Goal: Task Accomplishment & Management: Complete application form

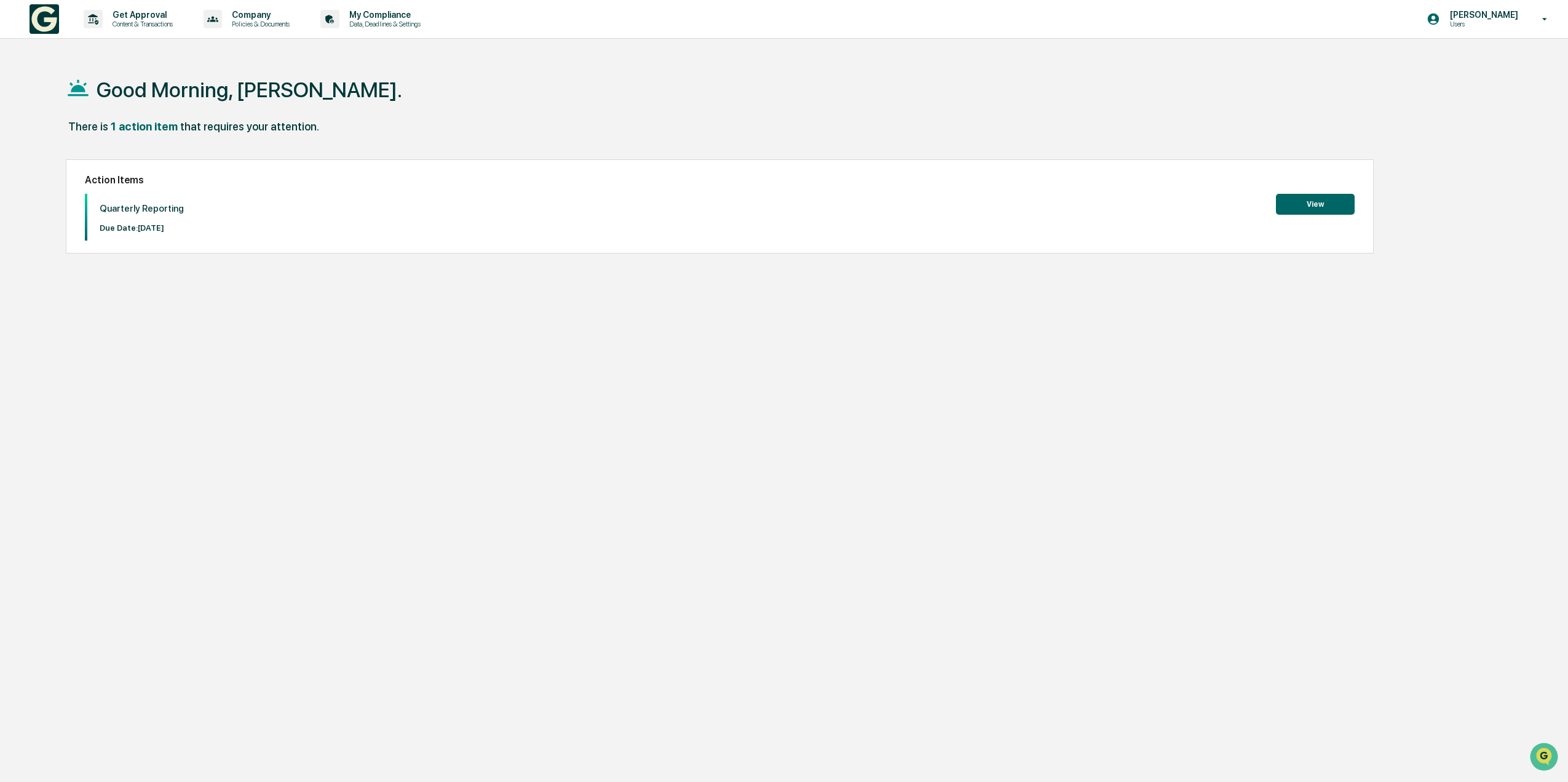
click at [1109, 234] on div "Quarterly Reporting Due Date: [DATE] View" at bounding box center [720, 217] width 1270 height 47
click at [1337, 205] on button "View" at bounding box center [1315, 205] width 79 height 21
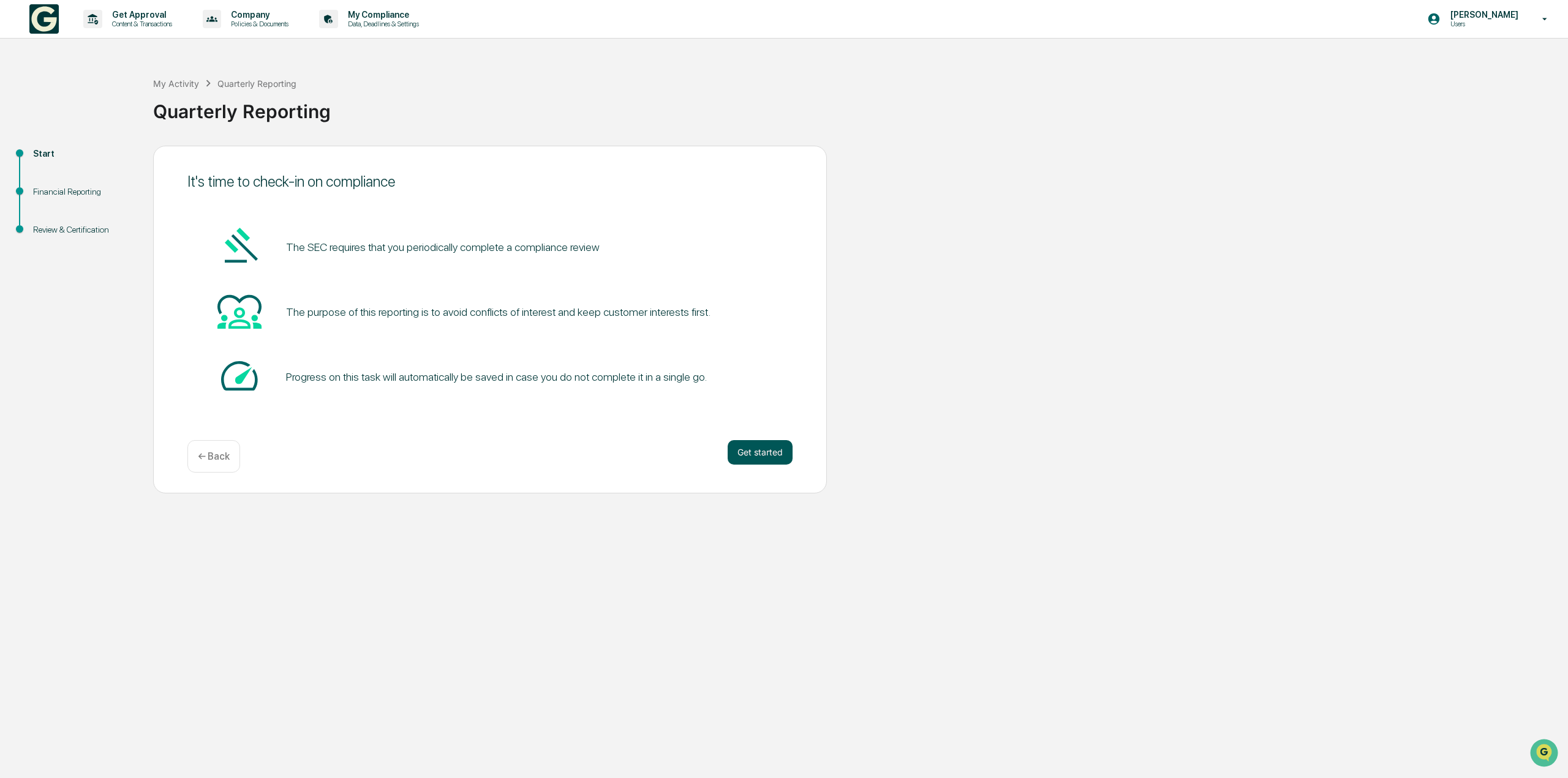
click at [778, 454] on button "Get started" at bounding box center [760, 452] width 65 height 24
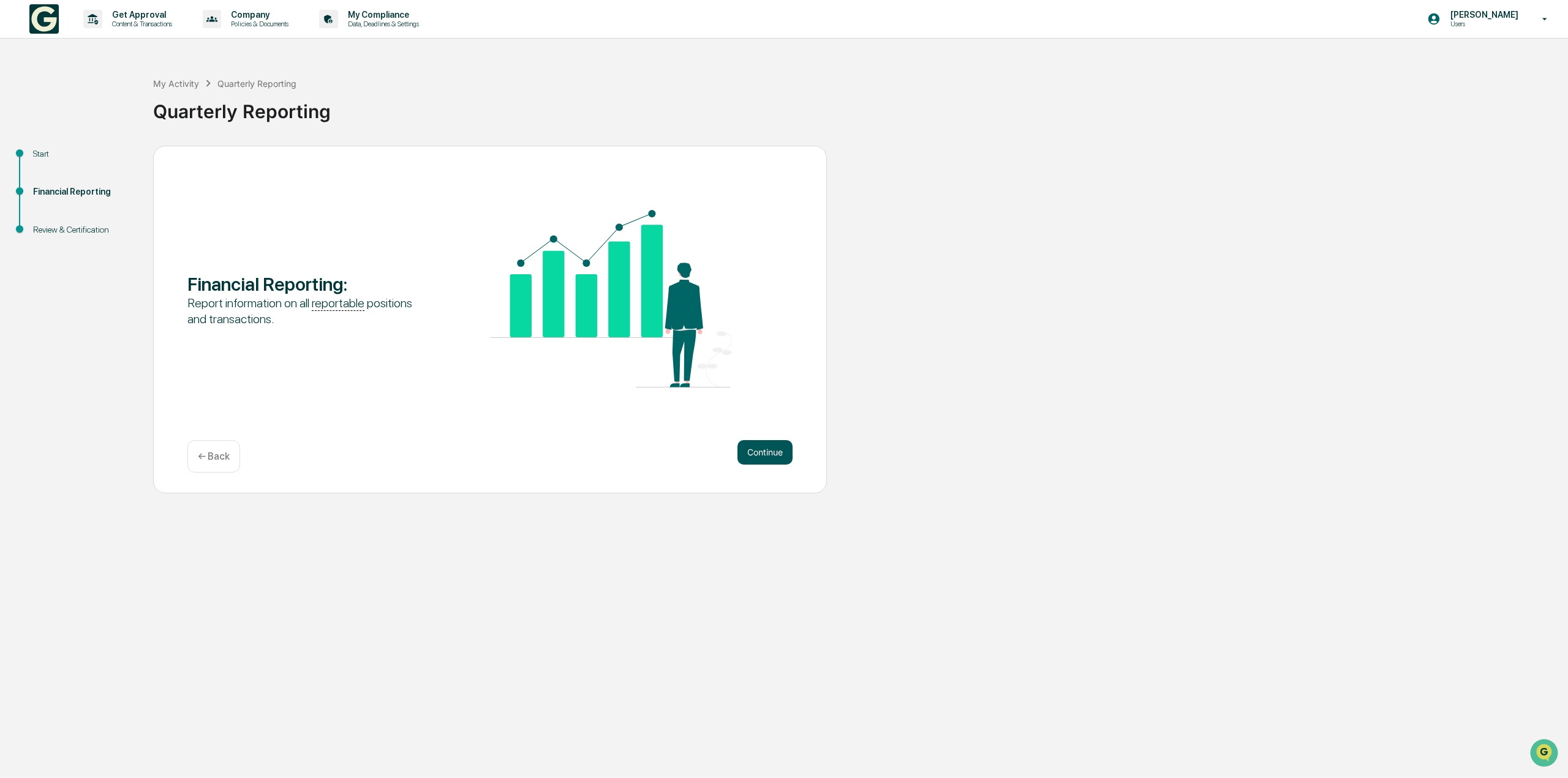
click at [778, 452] on button "Continue" at bounding box center [765, 452] width 55 height 24
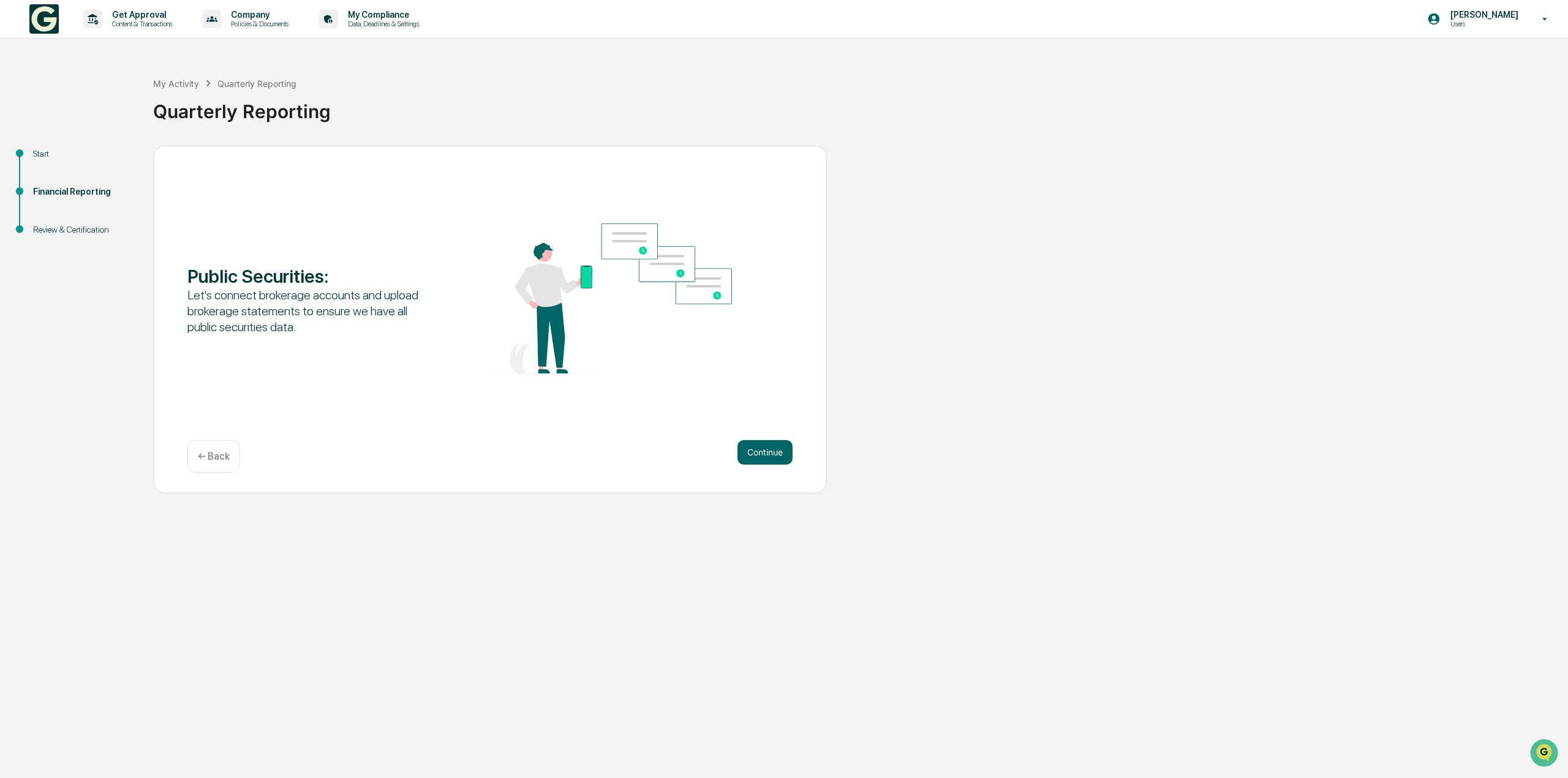
click at [778, 452] on button "Continue" at bounding box center [765, 452] width 55 height 24
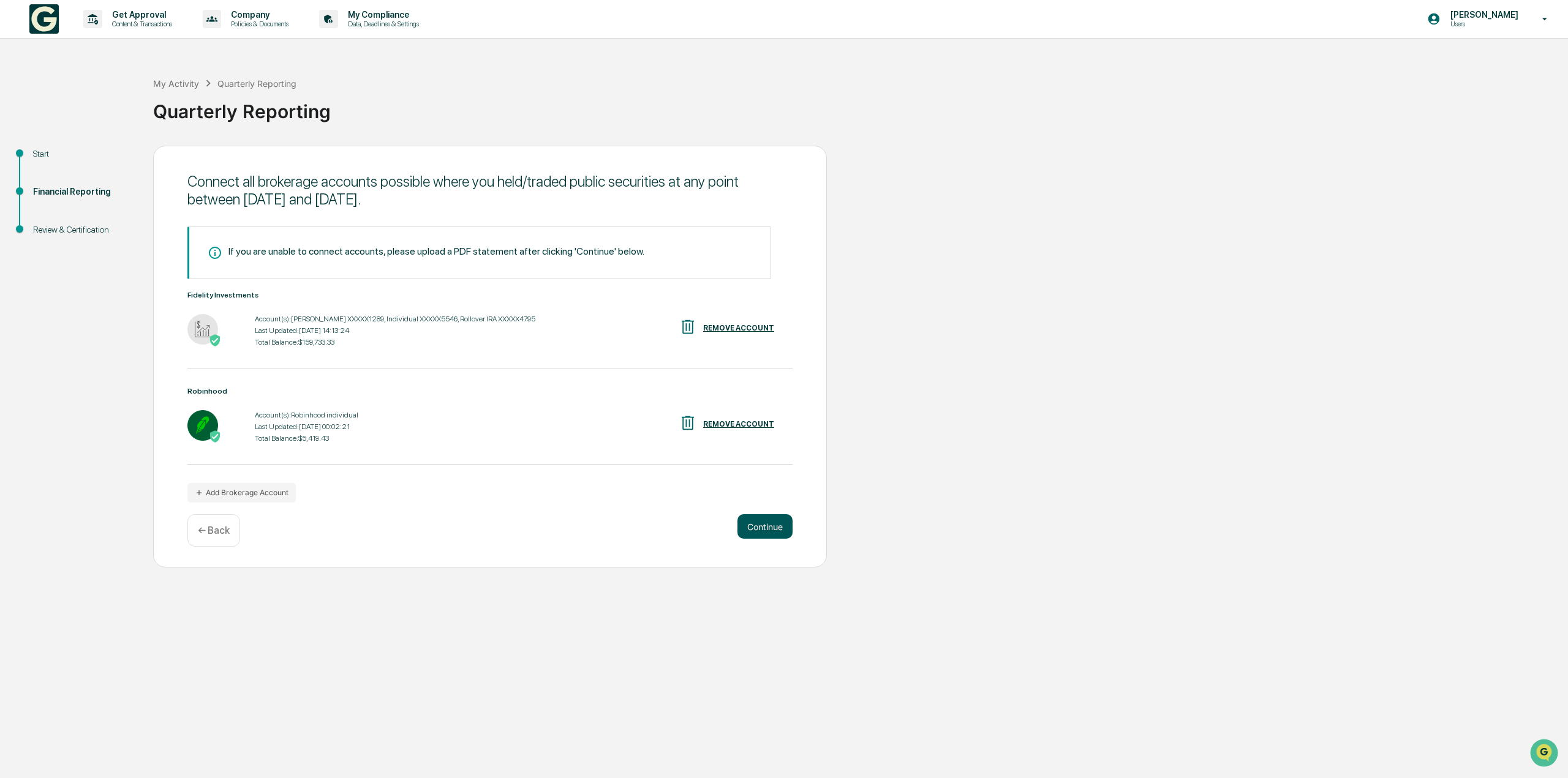
click at [786, 535] on button "Continue" at bounding box center [765, 526] width 55 height 24
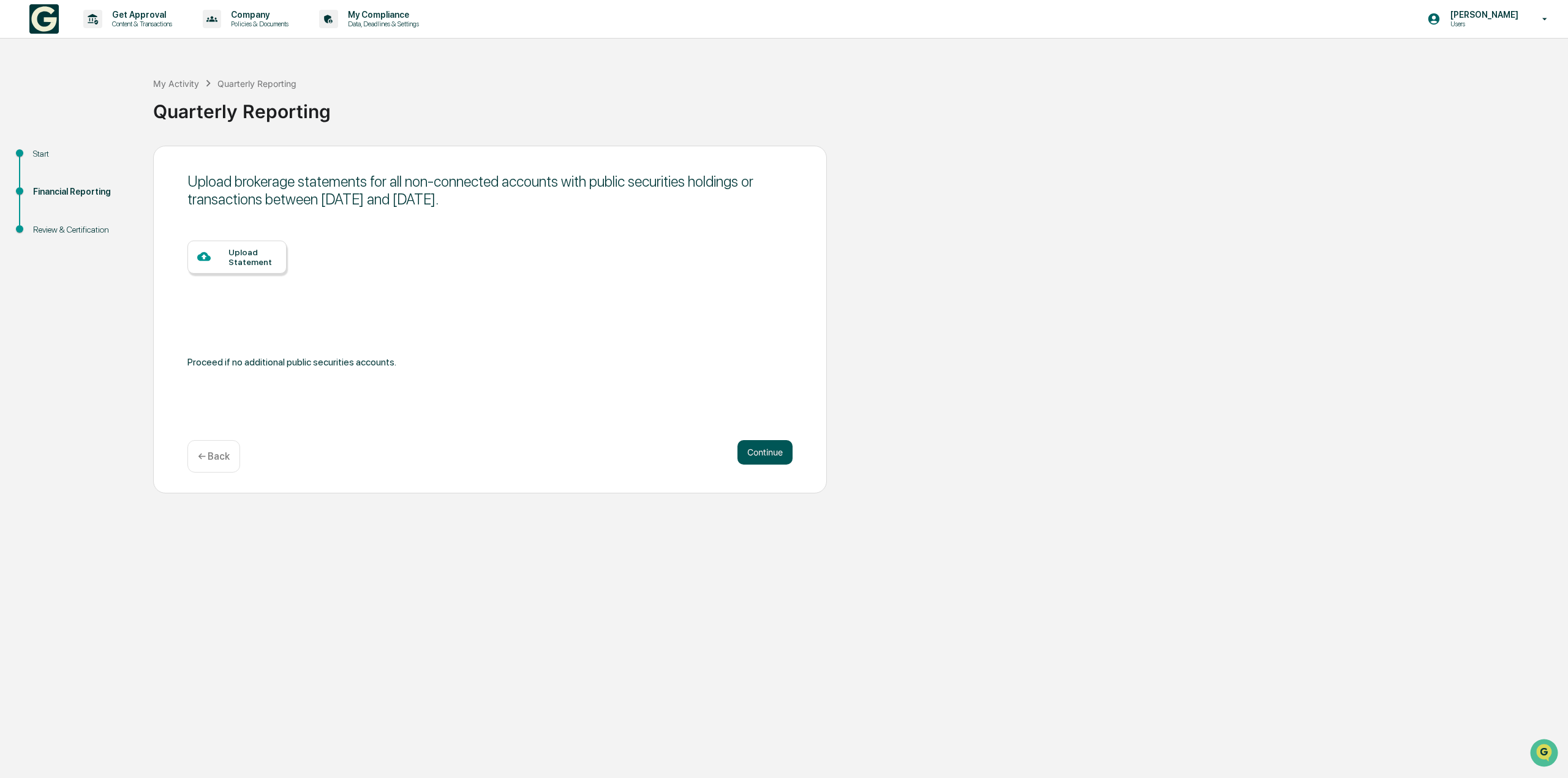
click at [782, 462] on button "Continue" at bounding box center [765, 452] width 55 height 24
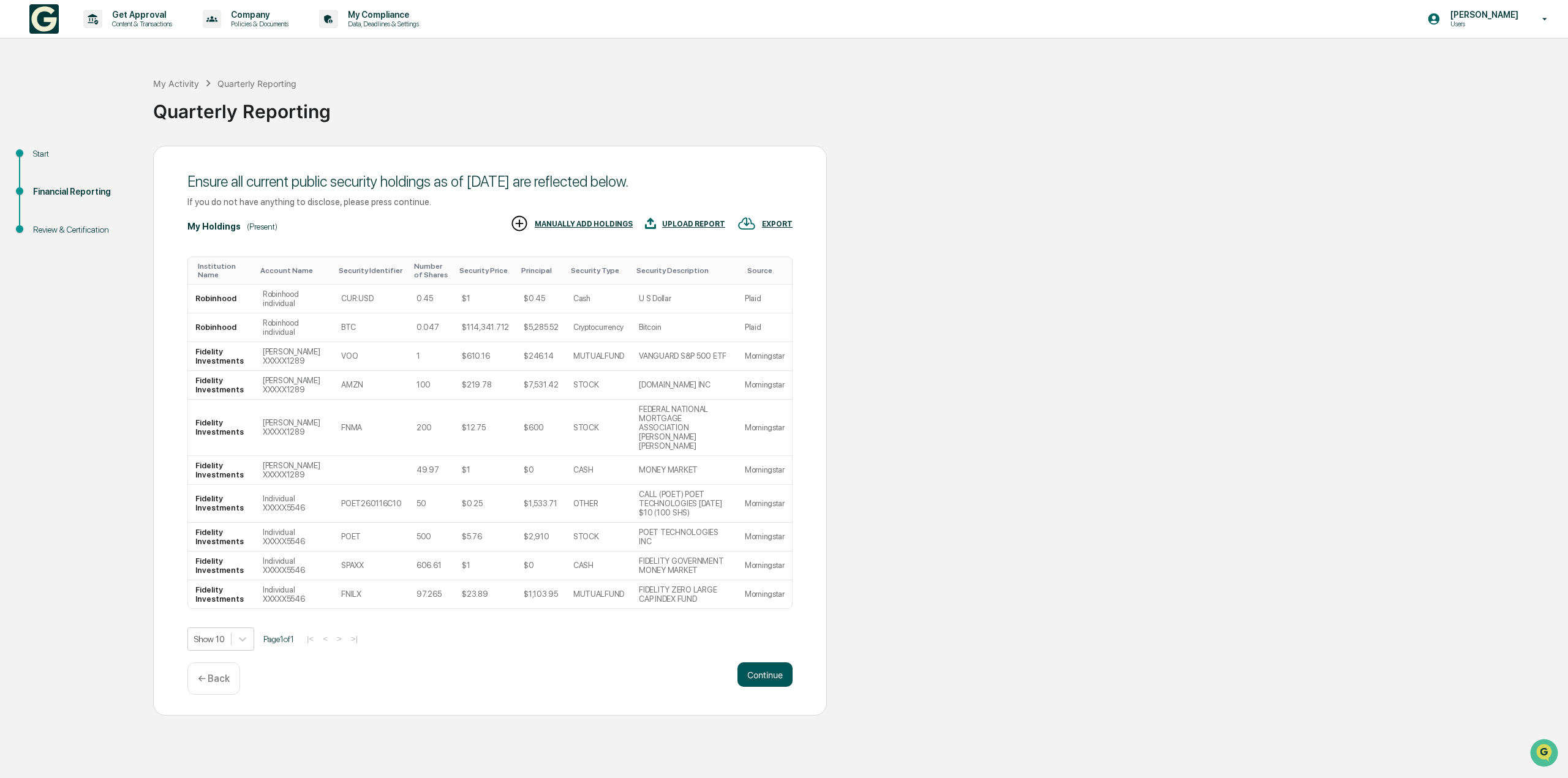
click at [765, 662] on button "Continue" at bounding box center [765, 674] width 55 height 24
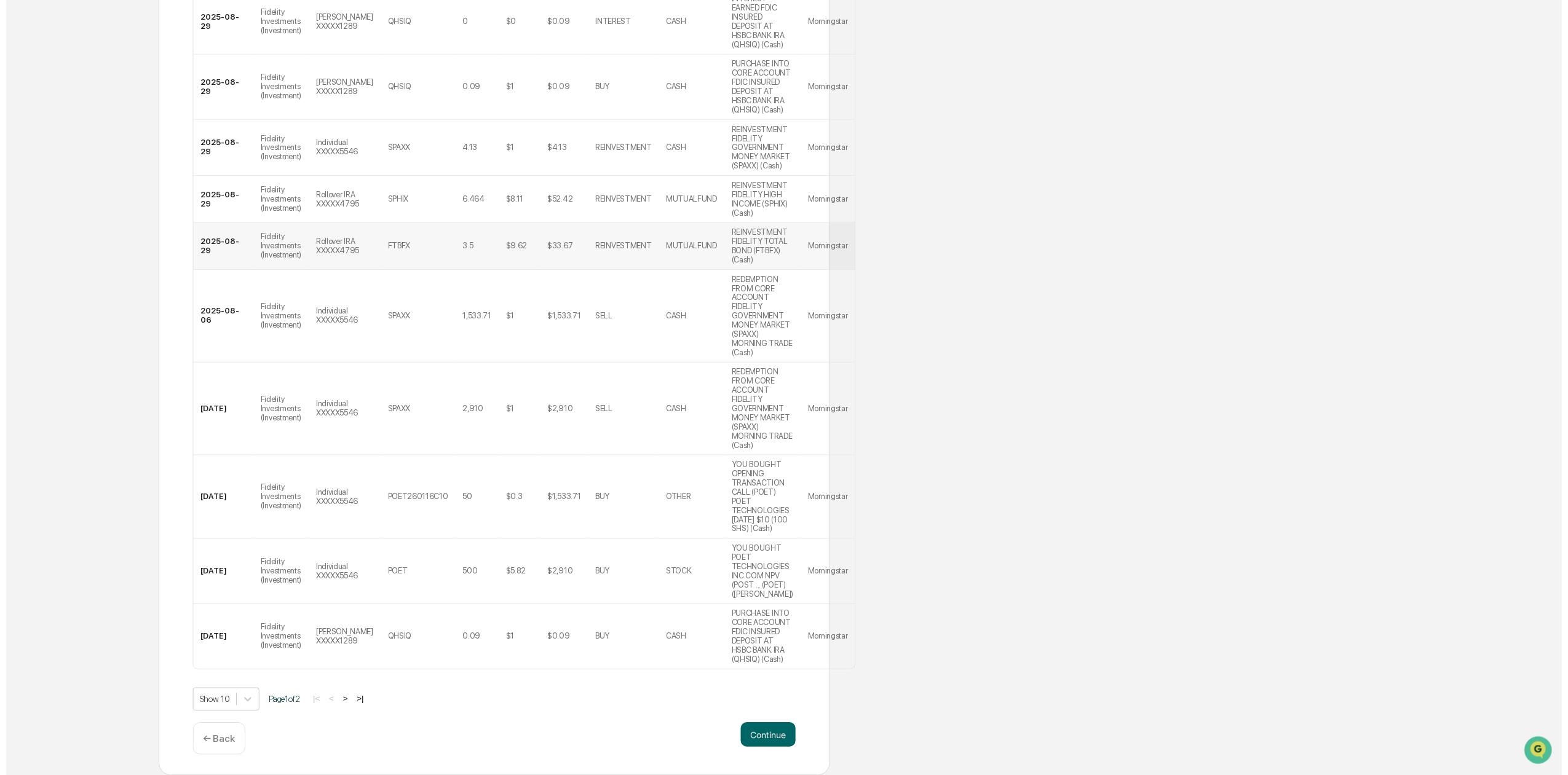
scroll to position [352, 0]
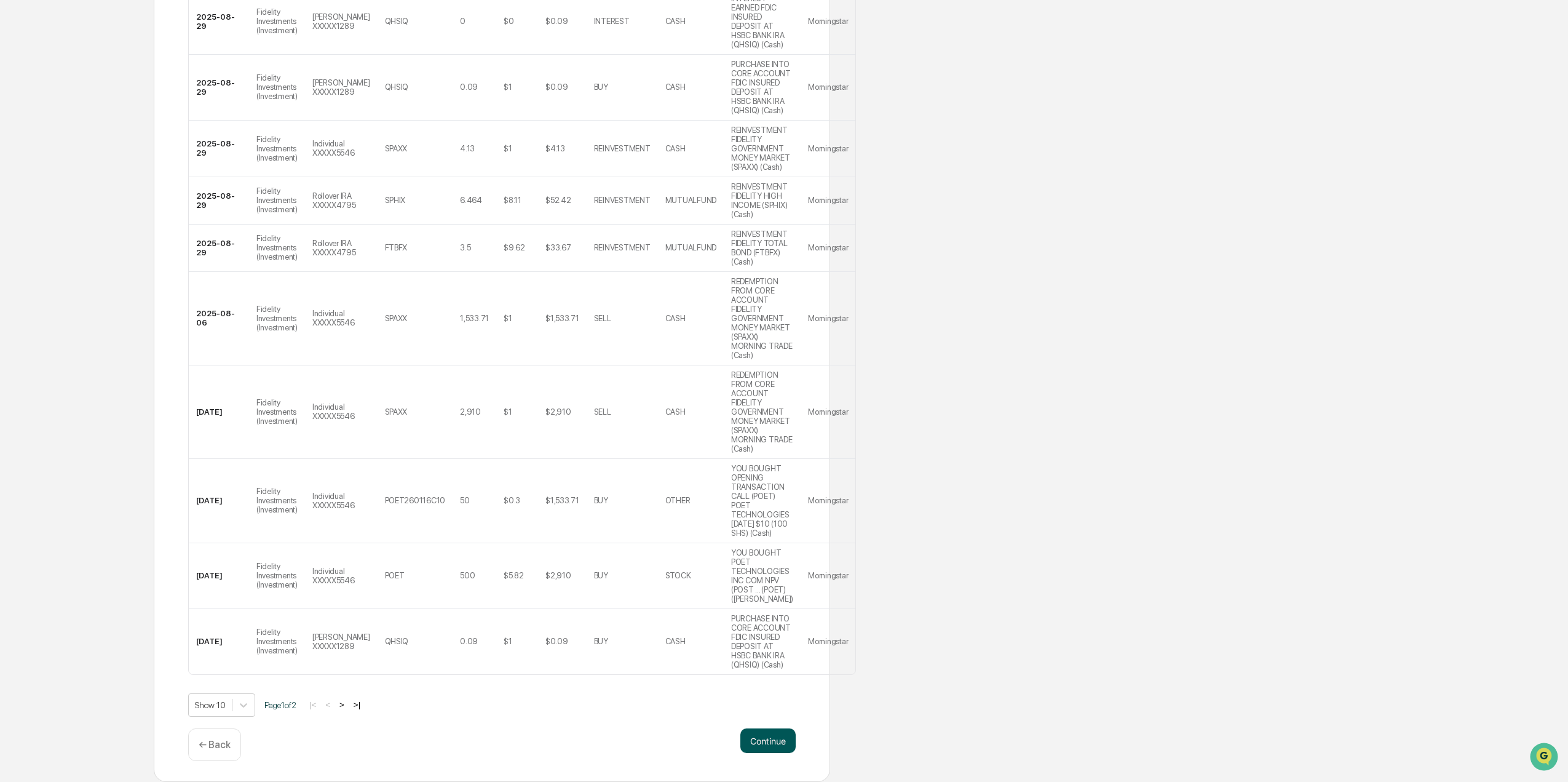
click at [768, 738] on button "Continue" at bounding box center [768, 740] width 55 height 24
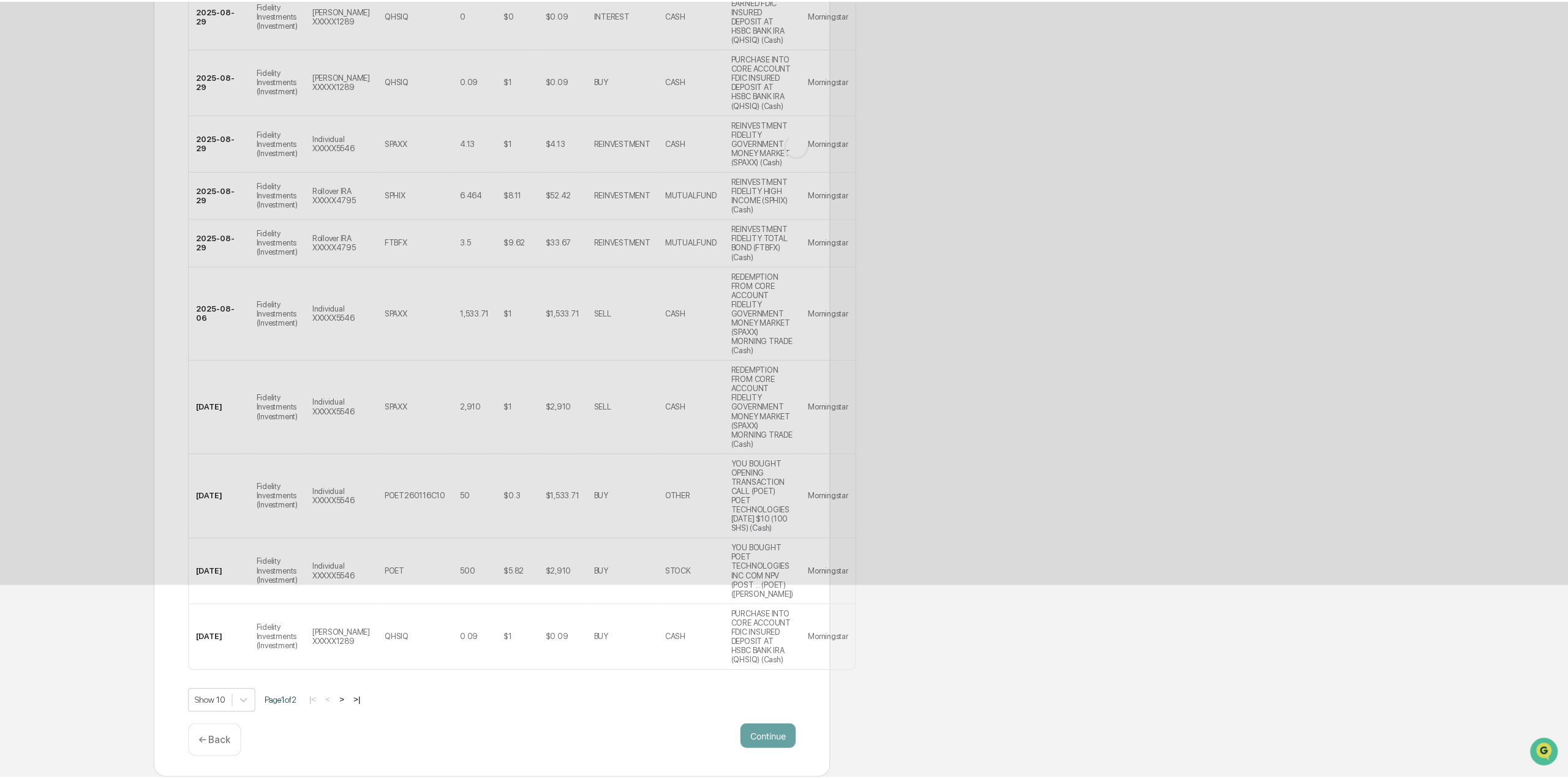
scroll to position [0, 0]
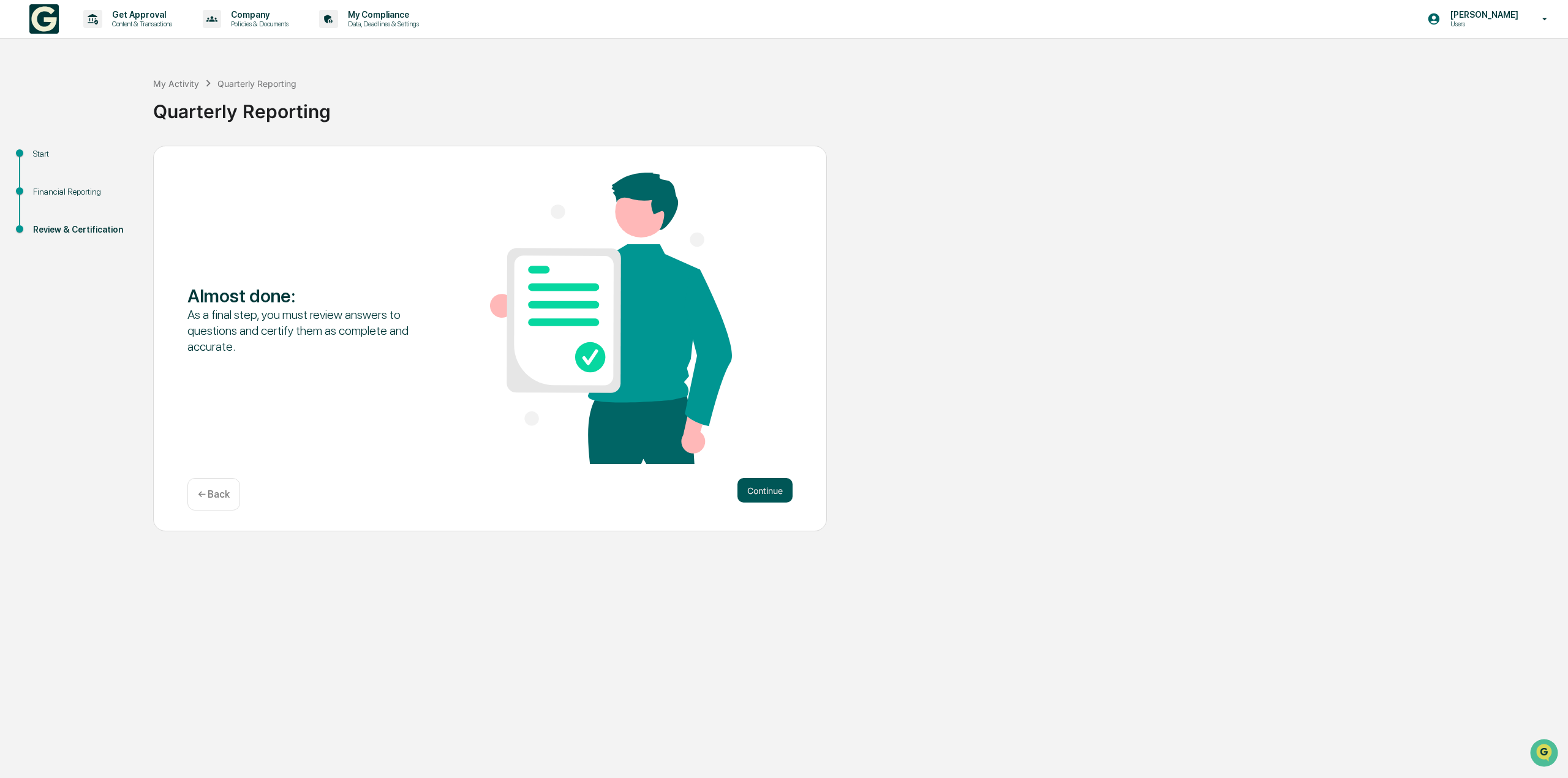
click at [783, 496] on button "Continue" at bounding box center [765, 490] width 55 height 24
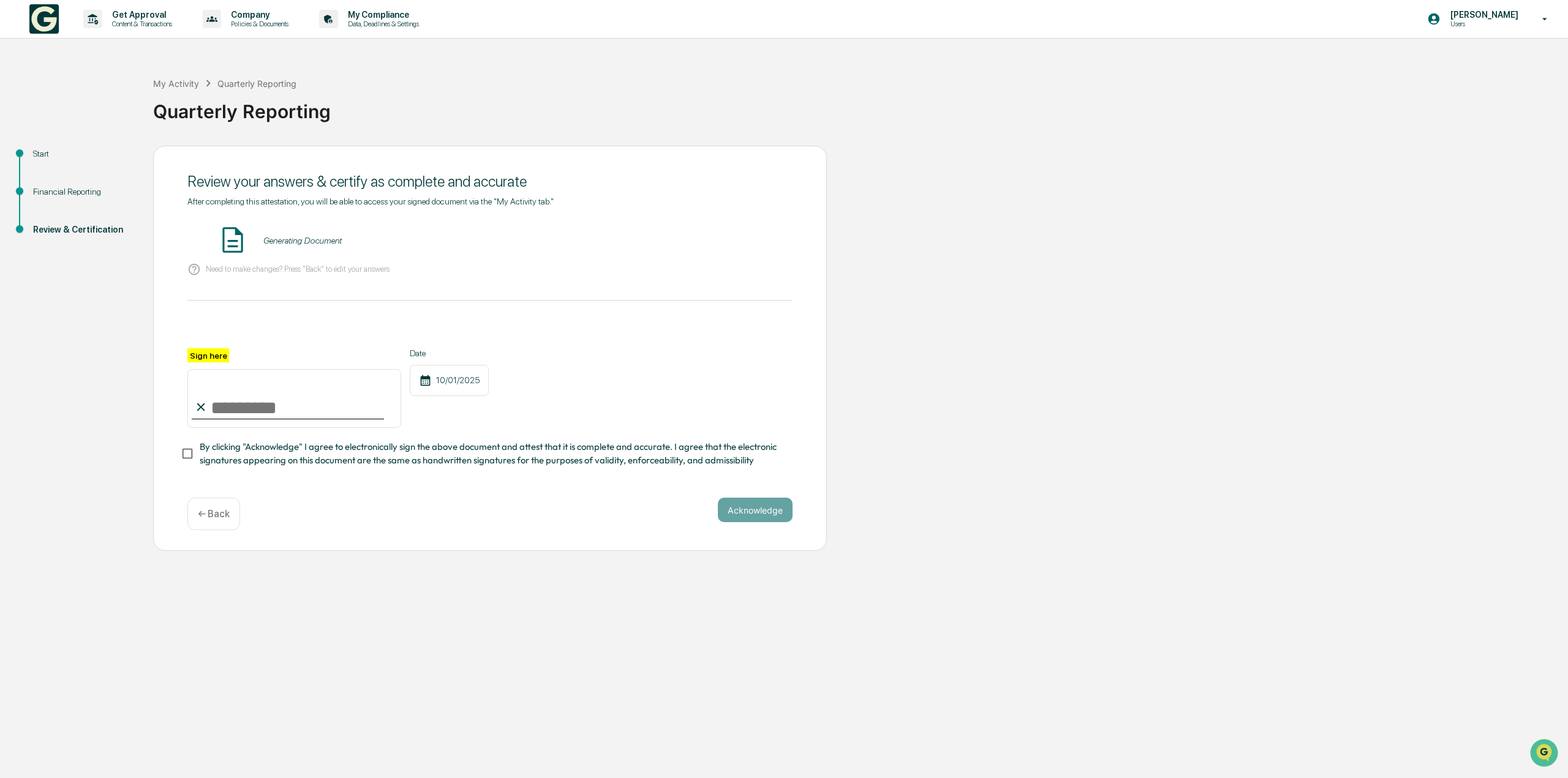
click at [237, 409] on input "Sign here" at bounding box center [294, 398] width 214 height 59
type input "**********"
click at [744, 521] on button "Acknowledge" at bounding box center [755, 509] width 74 height 24
click at [761, 535] on button "Acknowledge" at bounding box center [755, 524] width 74 height 24
click at [259, 454] on span "By clicking "Acknowledge" I agree to electronically sign the above document and…" at bounding box center [491, 454] width 583 height 27
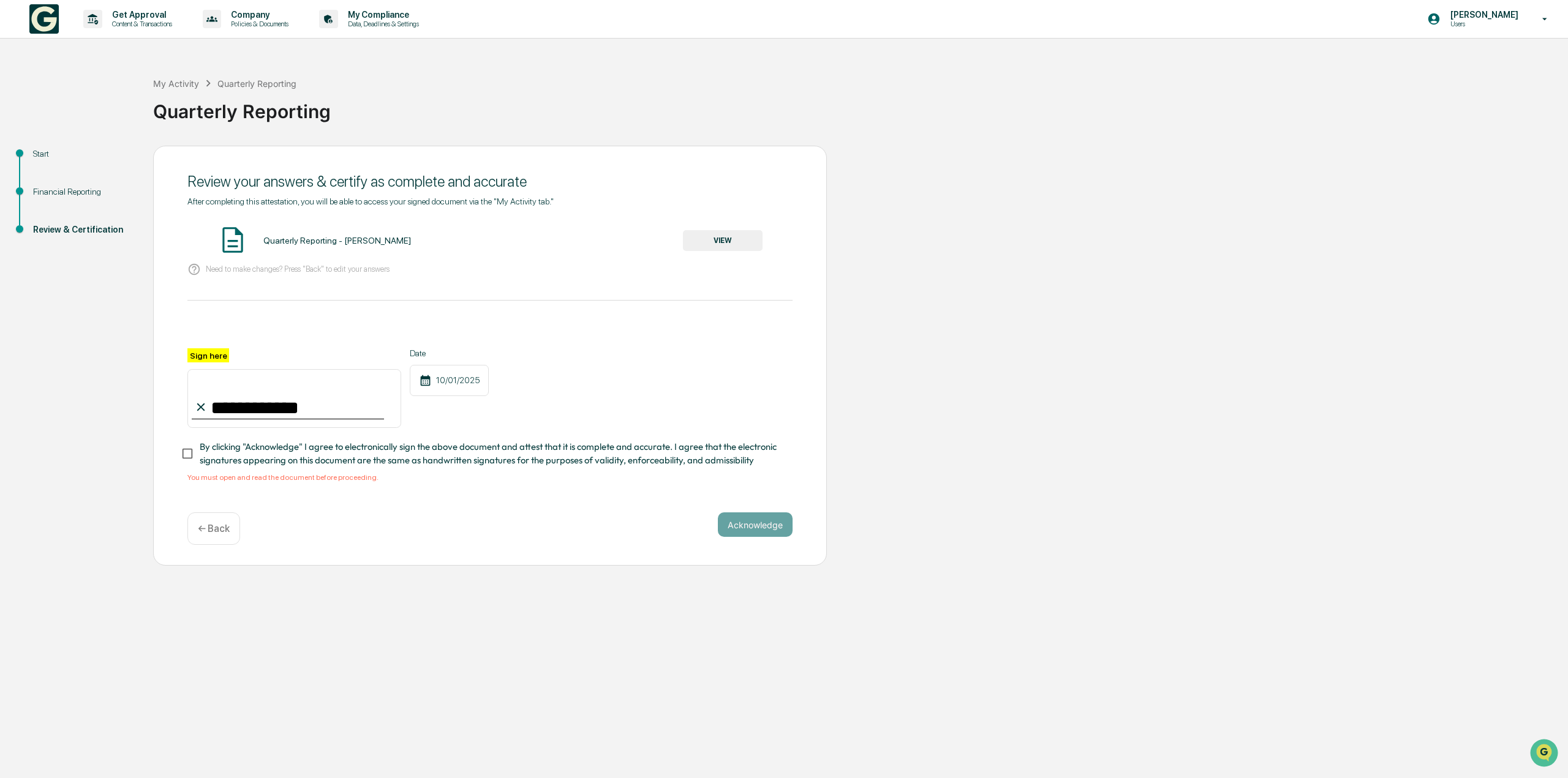
click at [730, 239] on button "VIEW" at bounding box center [723, 241] width 79 height 21
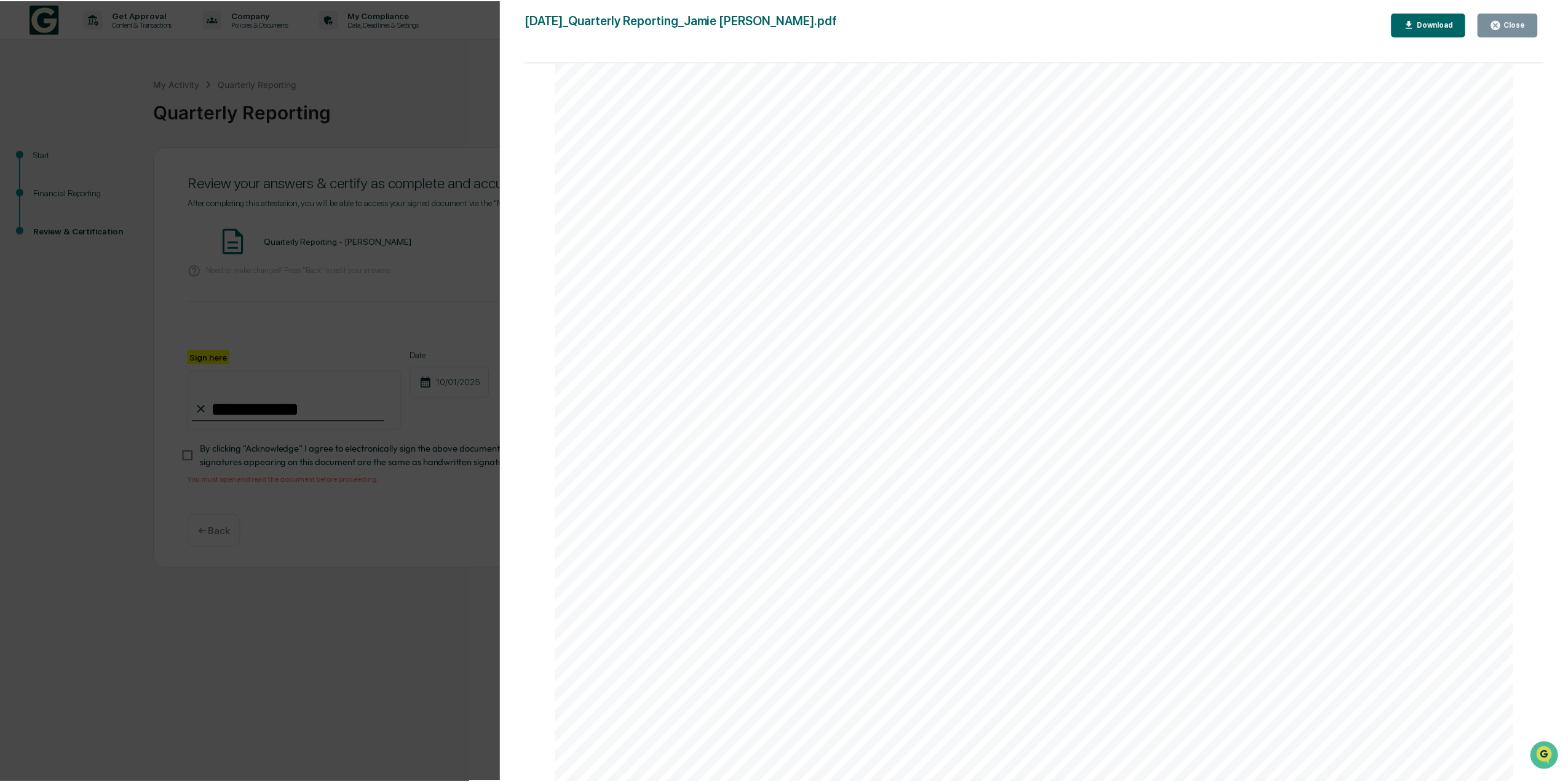
scroll to position [4872, 0]
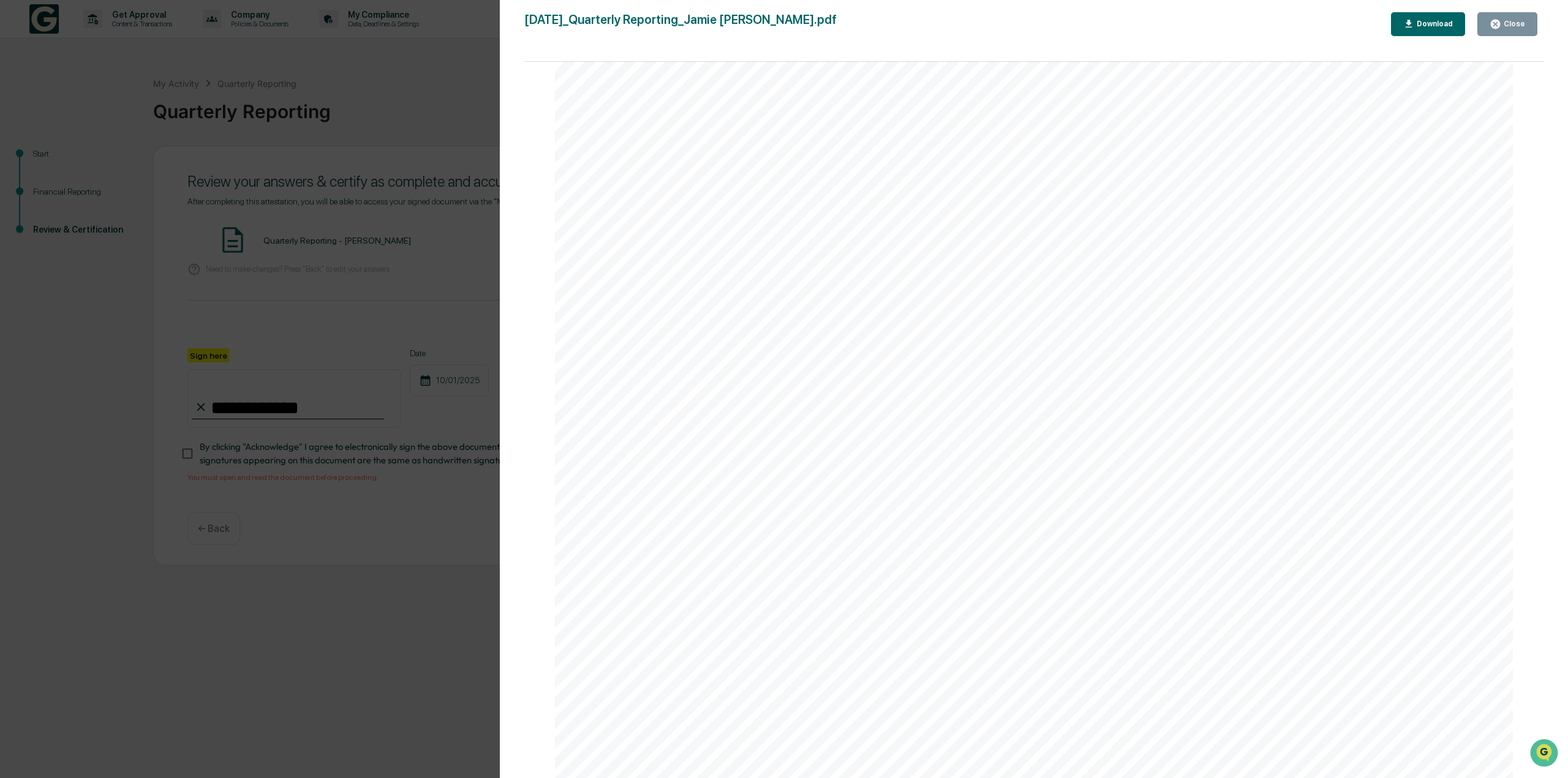
click at [438, 616] on div "Version History [DATE] 03:58 PM [PERSON_NAME] [DATE]_Quarterly Reporting_Jamie …" at bounding box center [784, 389] width 1568 height 778
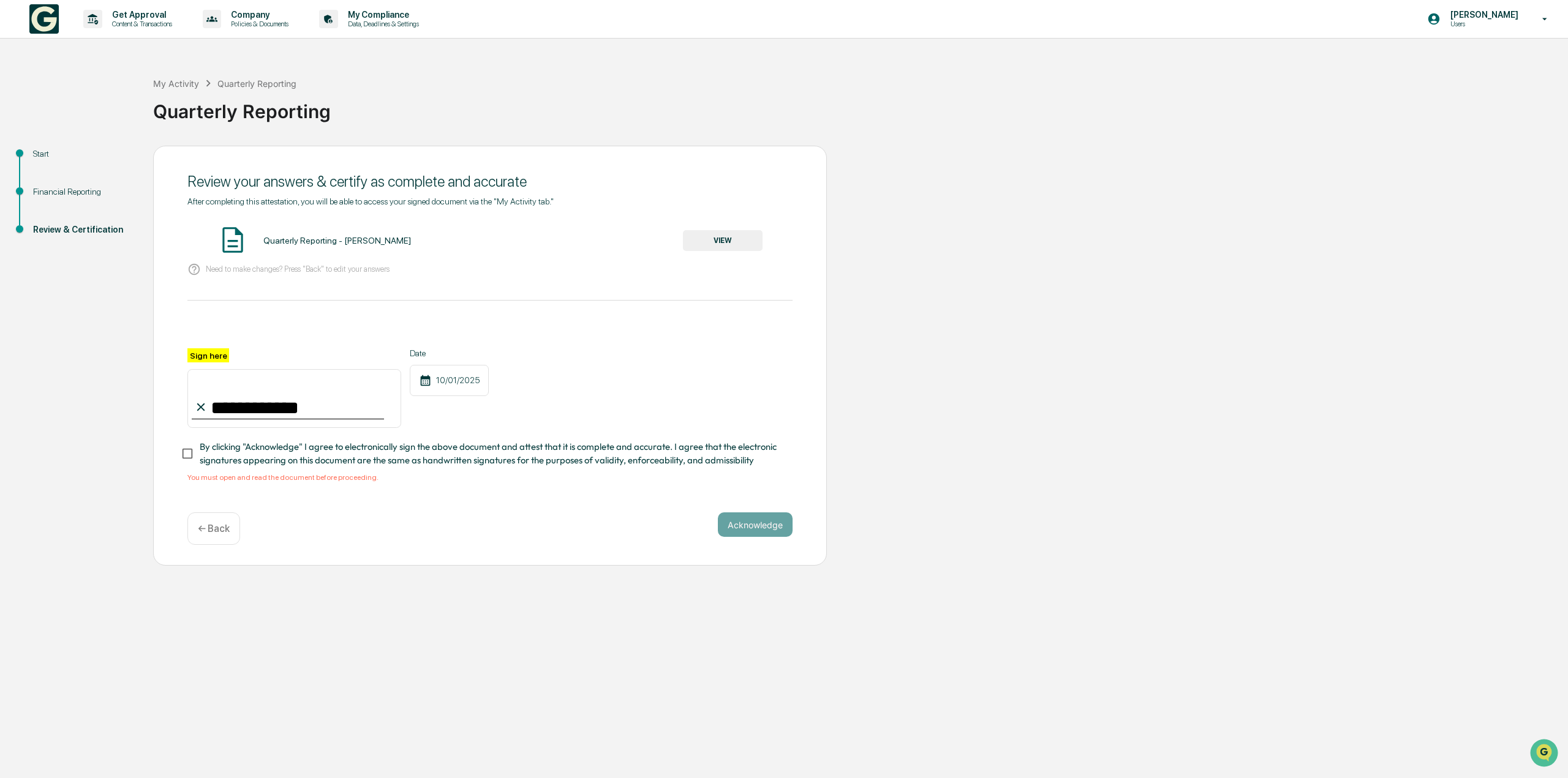
click at [215, 454] on span "By clicking "Acknowledge" I agree to electronically sign the above document and…" at bounding box center [491, 454] width 583 height 27
click at [770, 545] on div "Acknowledge ← Back" at bounding box center [490, 529] width 605 height 32
click at [772, 533] on button "Acknowledge" at bounding box center [755, 524] width 74 height 24
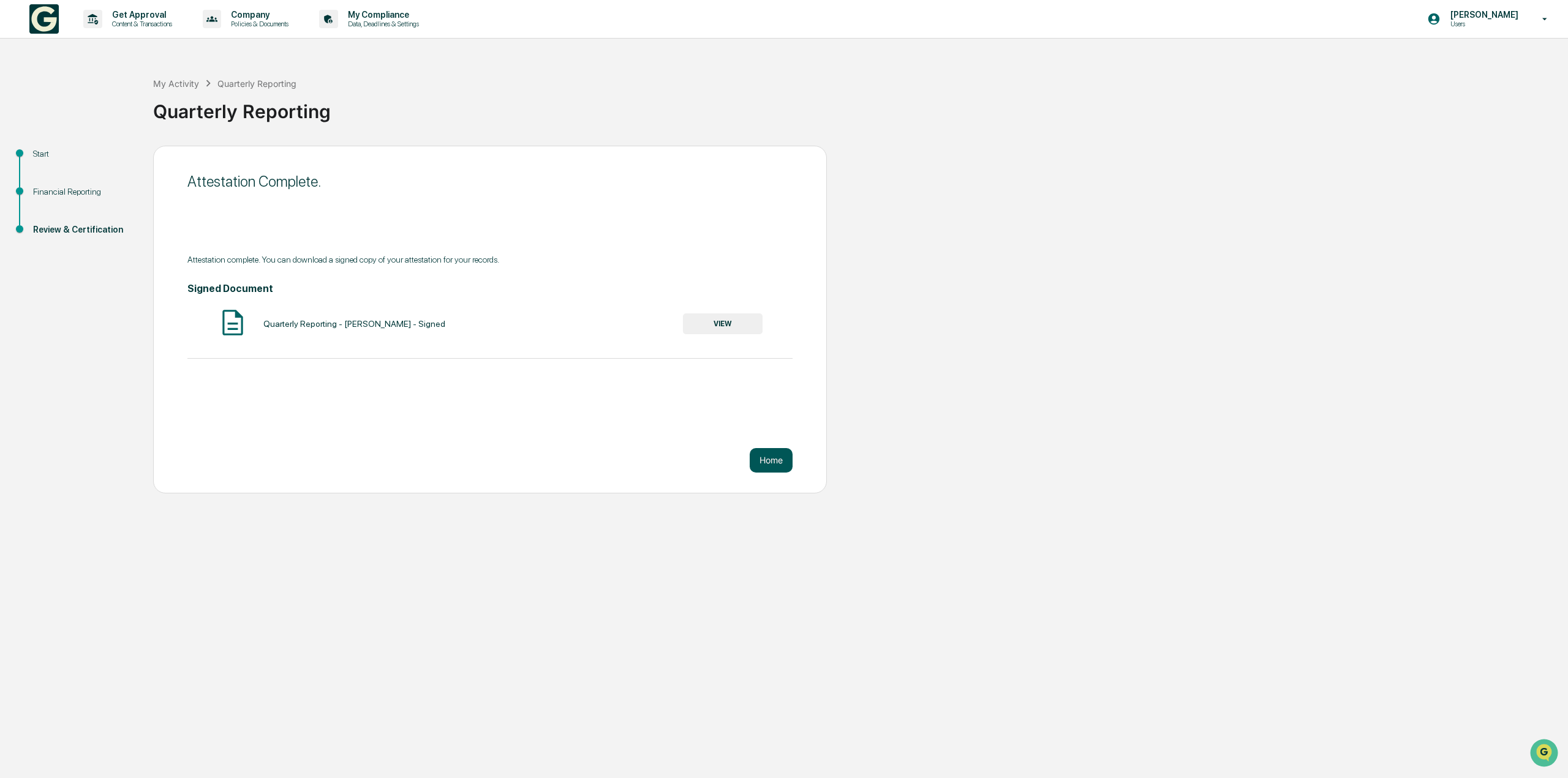
click at [772, 458] on button "Home" at bounding box center [771, 460] width 43 height 24
